Goal: Navigation & Orientation: Find specific page/section

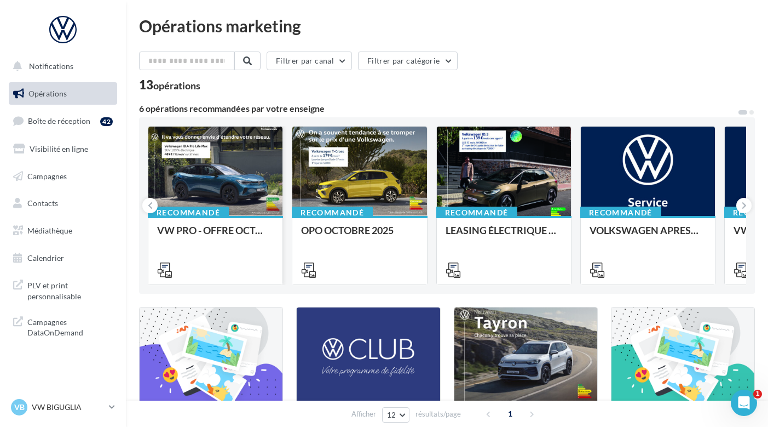
click at [241, 189] on div at bounding box center [215, 172] width 134 height 90
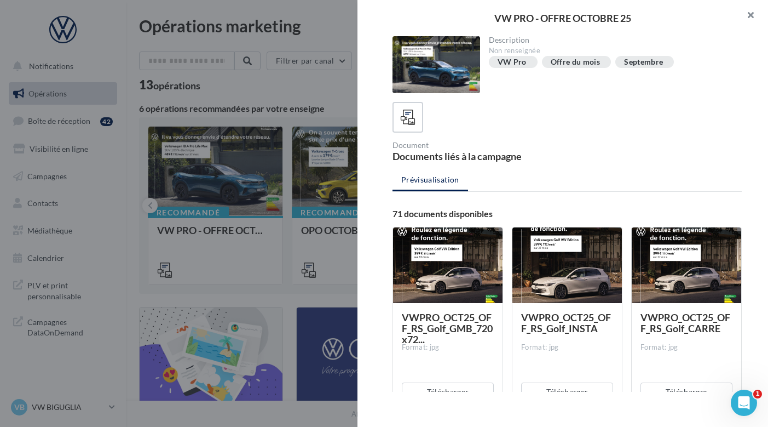
click at [753, 11] on button "button" at bounding box center [747, 16] width 44 height 33
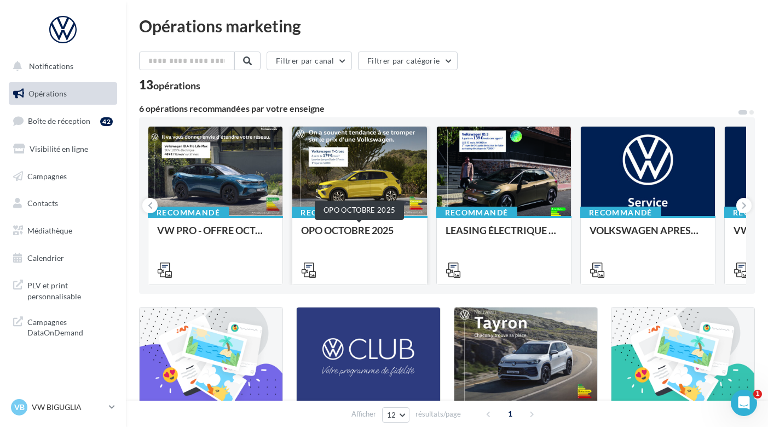
click at [336, 235] on div "OPO OCTOBRE 2025" at bounding box center [359, 236] width 117 height 22
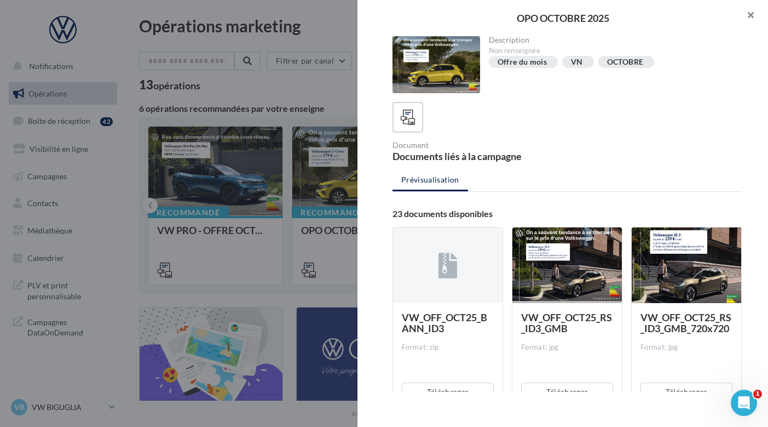
click at [750, 18] on button "button" at bounding box center [747, 16] width 44 height 33
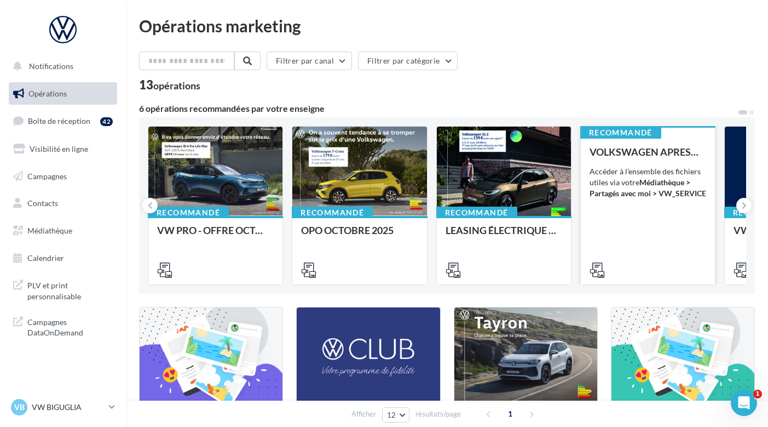
click at [666, 197] on strong "Médiathèque > Partagés avec moi > VW_SERVICE" at bounding box center [648, 187] width 117 height 20
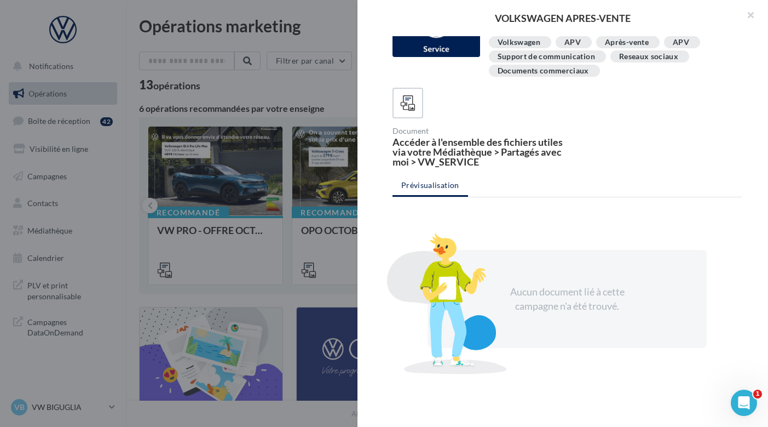
scroll to position [36, 0]
click at [750, 13] on button "button" at bounding box center [747, 16] width 44 height 33
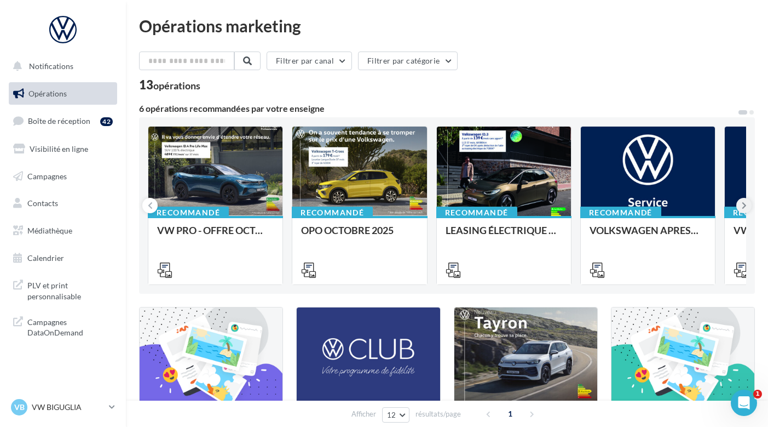
click at [744, 200] on icon at bounding box center [744, 205] width 5 height 11
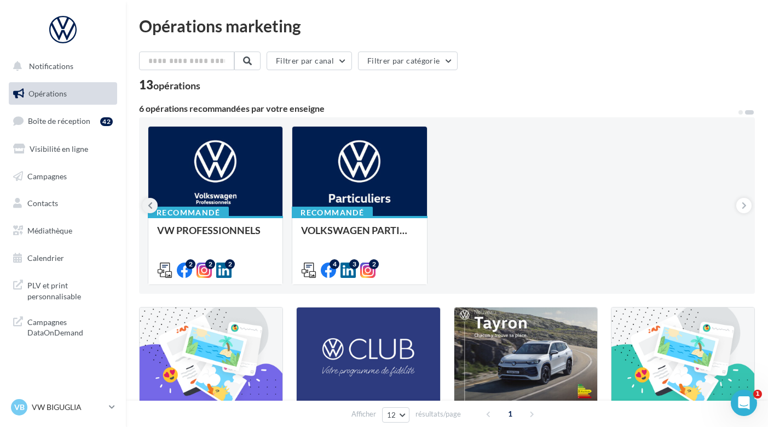
click at [149, 204] on icon at bounding box center [150, 205] width 5 height 11
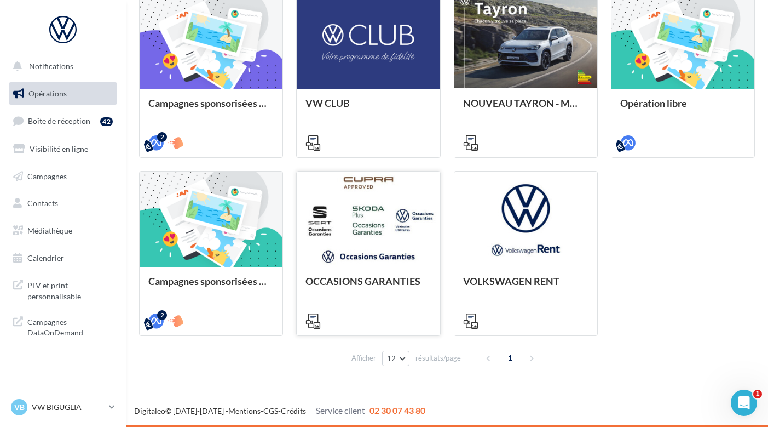
scroll to position [314, 0]
click at [59, 258] on span "Calendrier" at bounding box center [45, 257] width 37 height 9
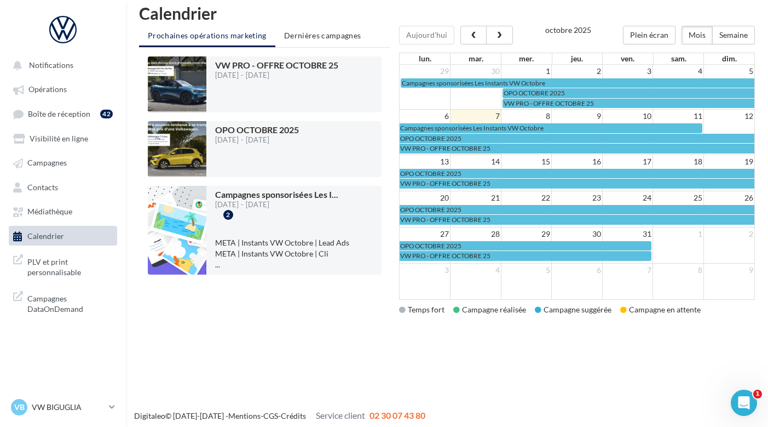
scroll to position [7, 0]
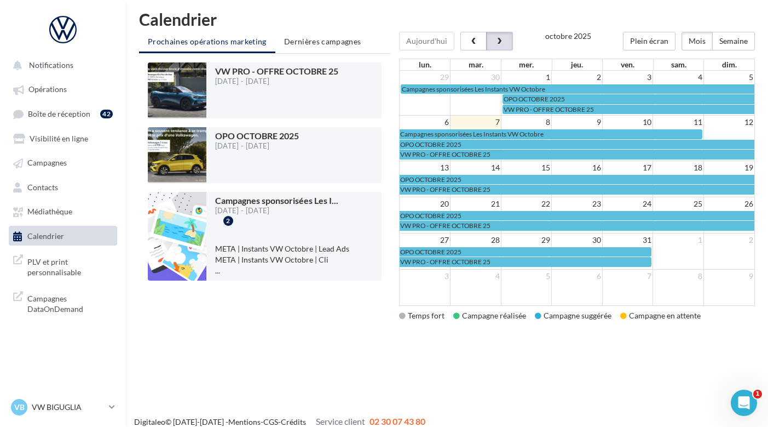
click at [506, 42] on button "button" at bounding box center [499, 41] width 26 height 19
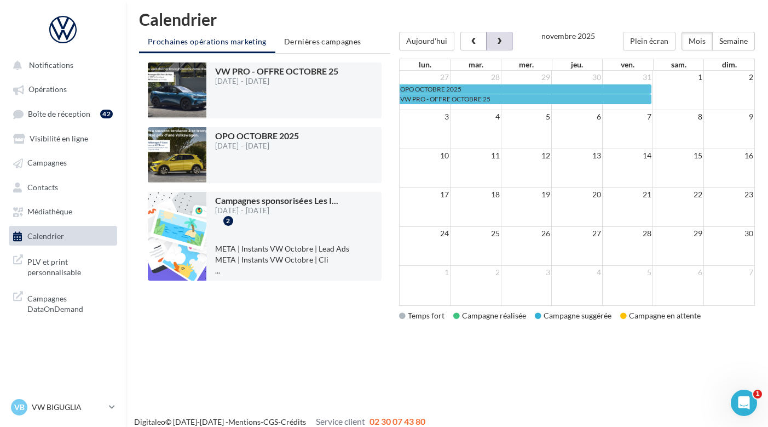
click at [497, 42] on span "button" at bounding box center [499, 42] width 9 height 8
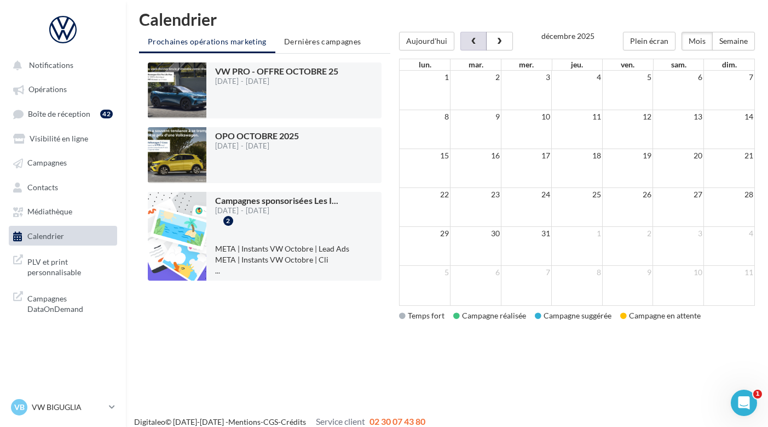
click at [464, 44] on button "button" at bounding box center [474, 41] width 26 height 19
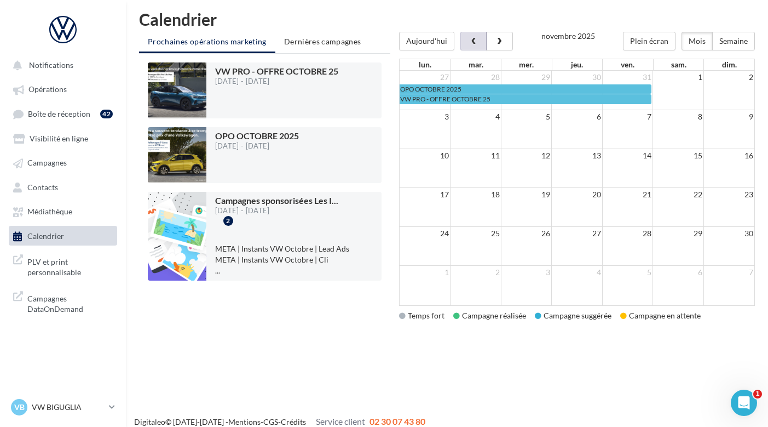
click at [465, 44] on button "button" at bounding box center [474, 41] width 26 height 19
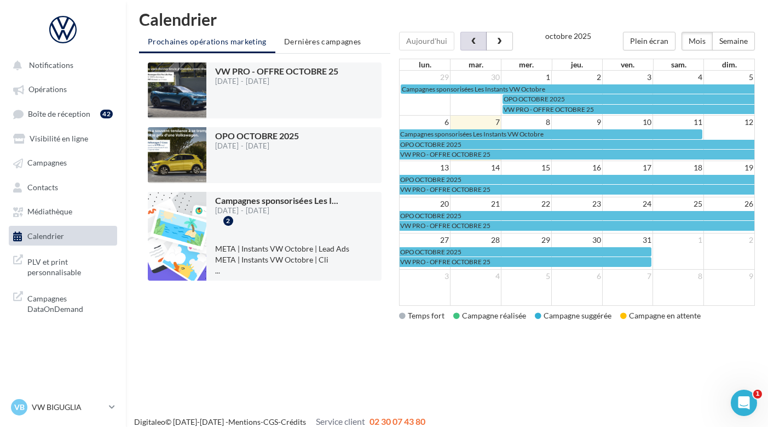
click at [465, 44] on button "button" at bounding box center [474, 41] width 26 height 19
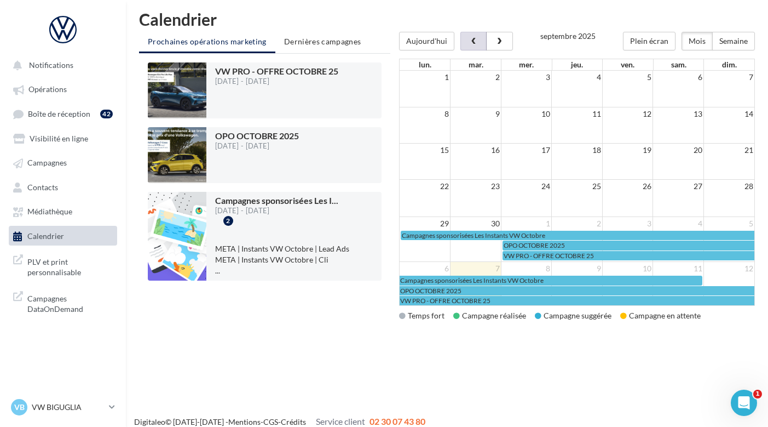
click at [464, 39] on button "button" at bounding box center [474, 41] width 26 height 19
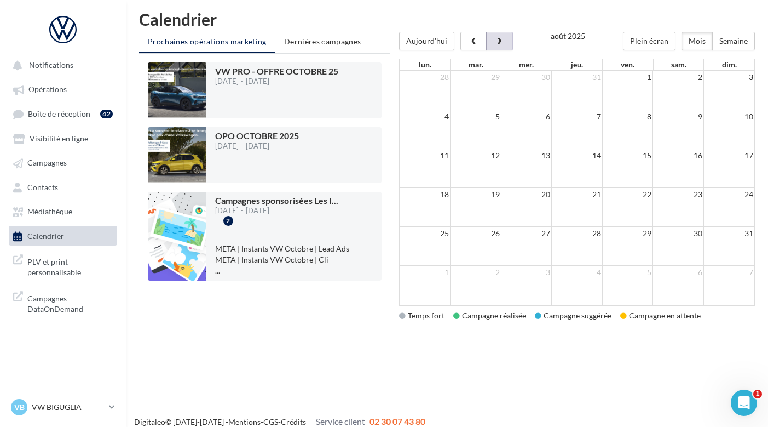
click at [493, 35] on button "button" at bounding box center [499, 41] width 26 height 19
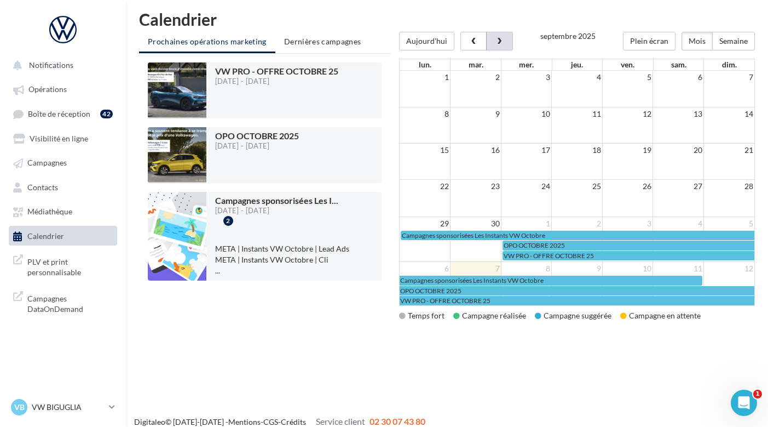
click at [493, 35] on button "button" at bounding box center [499, 41] width 26 height 19
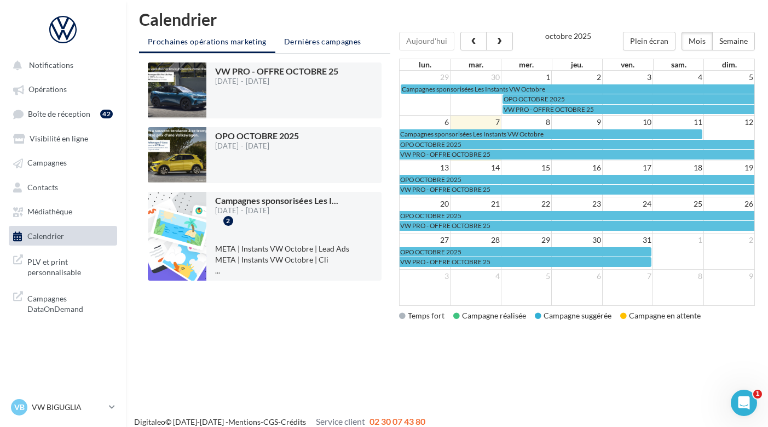
click at [324, 49] on li "Dernières campagnes" at bounding box center [322, 42] width 95 height 20
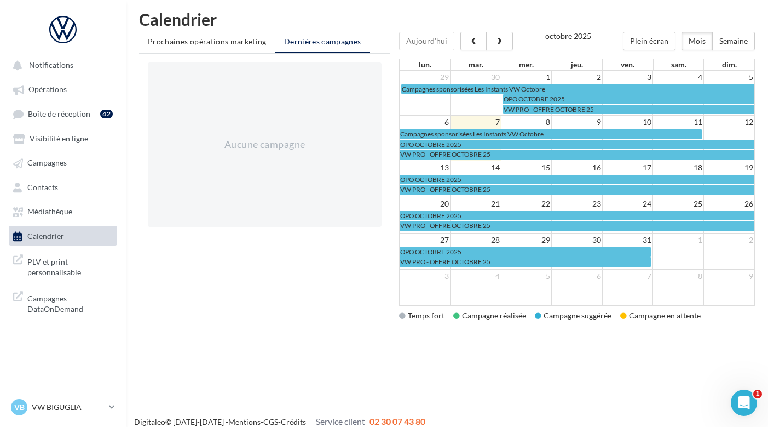
click at [229, 31] on div "Calendrier Prochaines opérations marketing Dernières campagnes Aucune campagne …" at bounding box center [447, 175] width 642 height 328
click at [68, 208] on span "Médiathèque" at bounding box center [49, 211] width 45 height 9
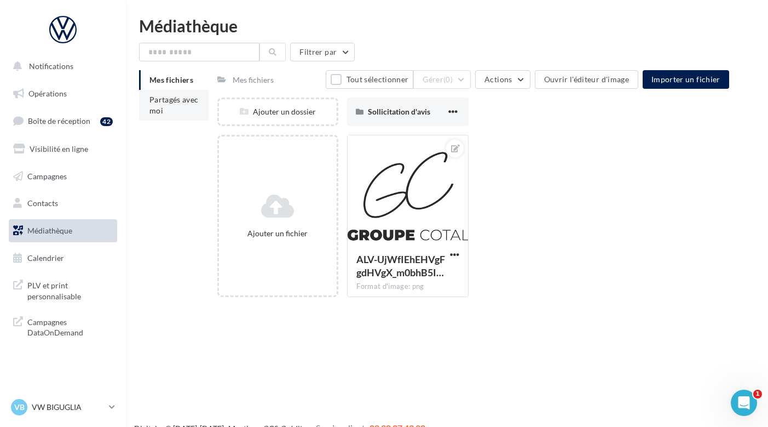
click at [183, 108] on li "Partagés avec moi" at bounding box center [174, 105] width 70 height 31
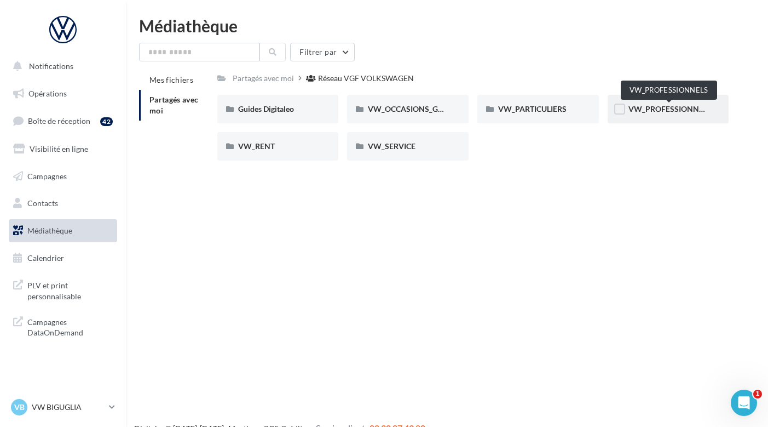
click at [632, 109] on span "VW_PROFESSIONNELS" at bounding box center [670, 108] width 83 height 9
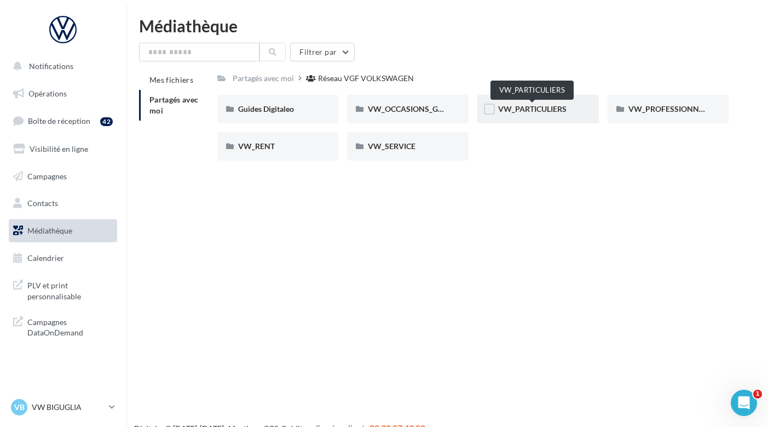
click at [531, 108] on span "VW_PARTICULIERS" at bounding box center [532, 108] width 68 height 9
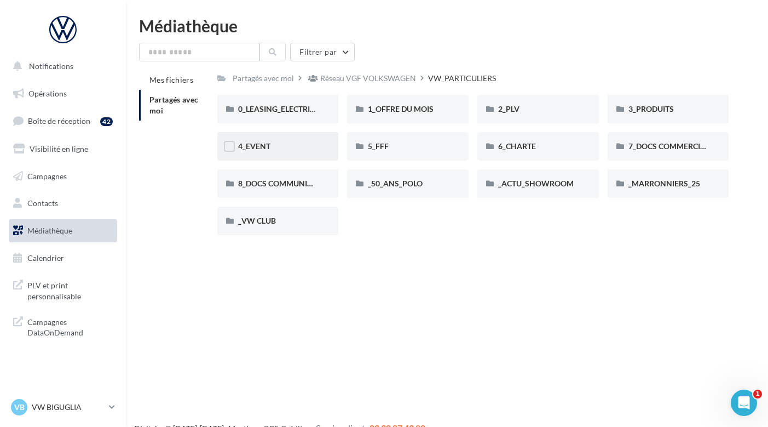
click at [255, 153] on div "4_EVENT" at bounding box center [278, 146] width 122 height 28
